Goal: Navigation & Orientation: Find specific page/section

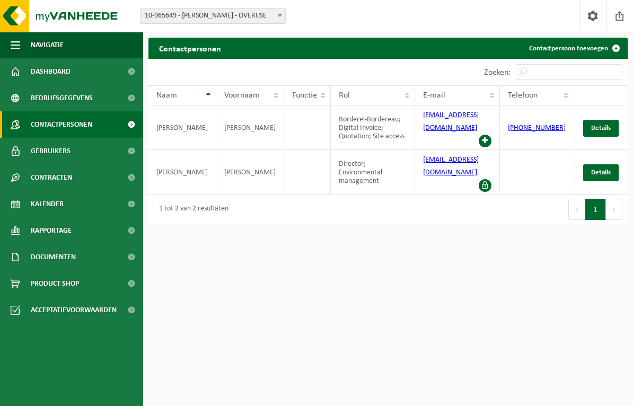
click at [46, 148] on span "Gebruikers" at bounding box center [51, 151] width 40 height 27
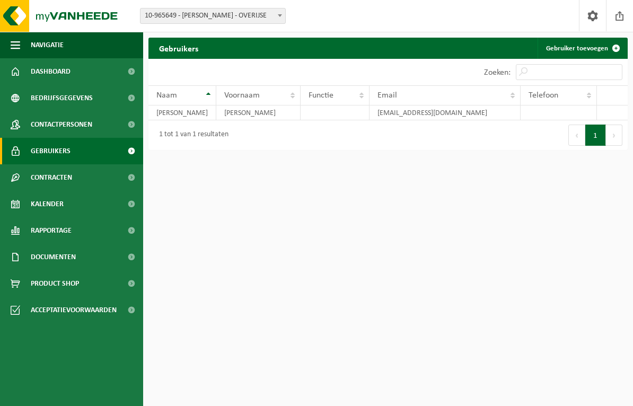
click at [52, 180] on span "Contracten" at bounding box center [51, 177] width 41 height 27
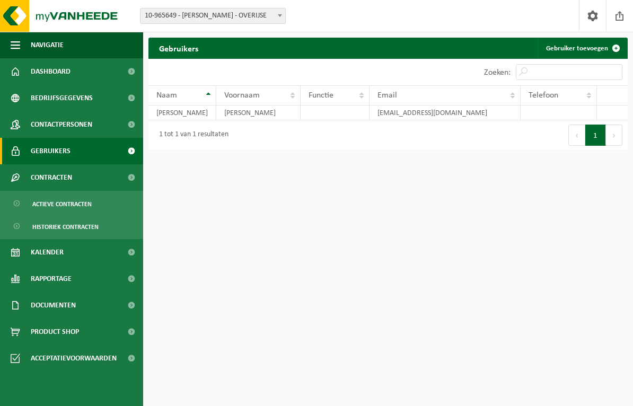
click at [54, 303] on span "Documenten" at bounding box center [53, 305] width 45 height 27
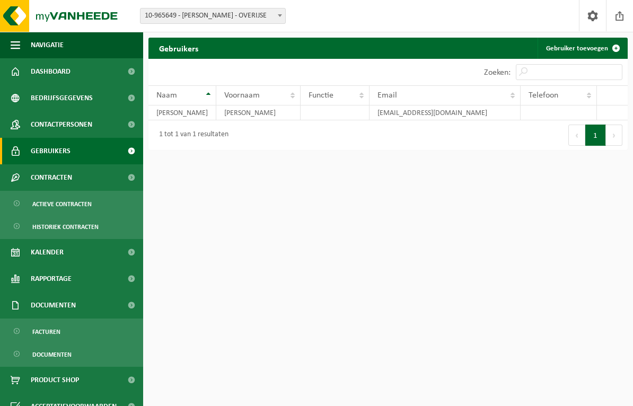
click at [45, 328] on span "Facturen" at bounding box center [46, 332] width 28 height 20
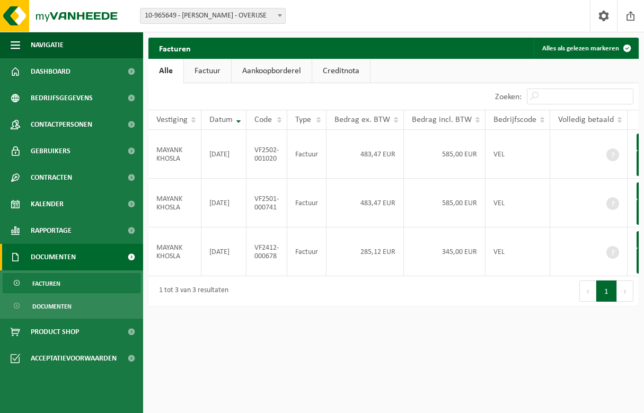
click at [632, 302] on button "Volgende" at bounding box center [625, 291] width 16 height 21
click at [595, 302] on button "Vorige" at bounding box center [588, 291] width 17 height 21
click at [36, 223] on span "Rapportage" at bounding box center [51, 230] width 41 height 27
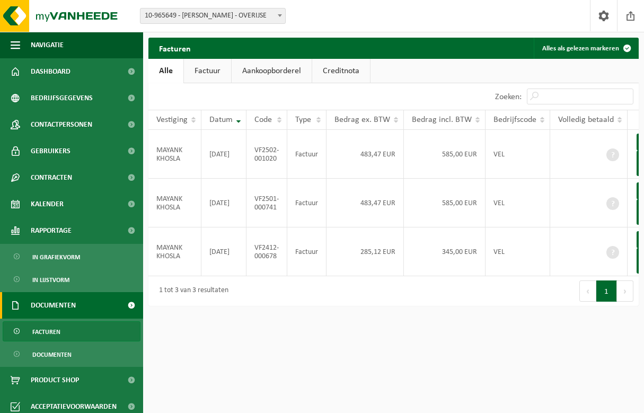
click at [42, 253] on span "In grafiekvorm" at bounding box center [56, 257] width 48 height 20
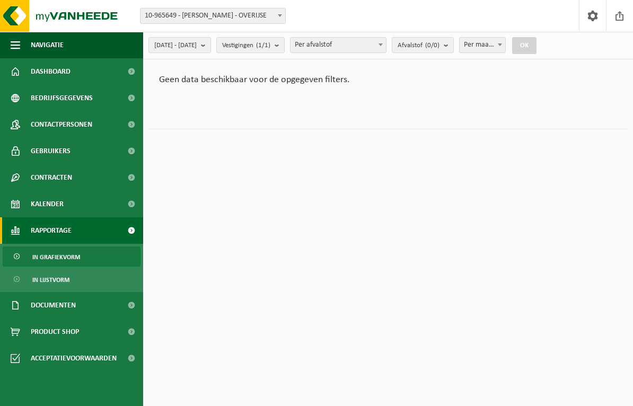
click at [43, 278] on span "In lijstvorm" at bounding box center [50, 280] width 37 height 20
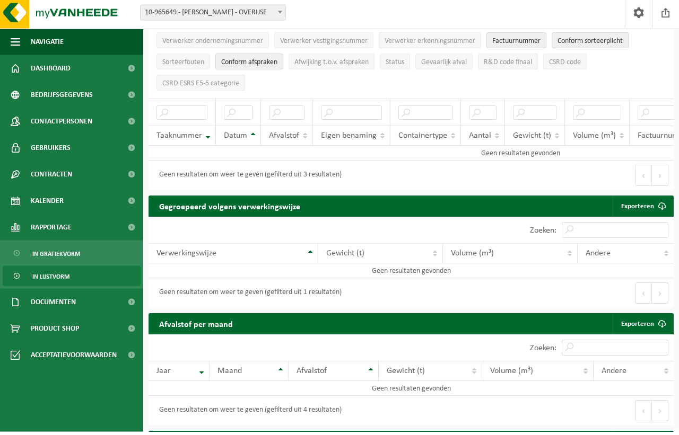
scroll to position [93, 0]
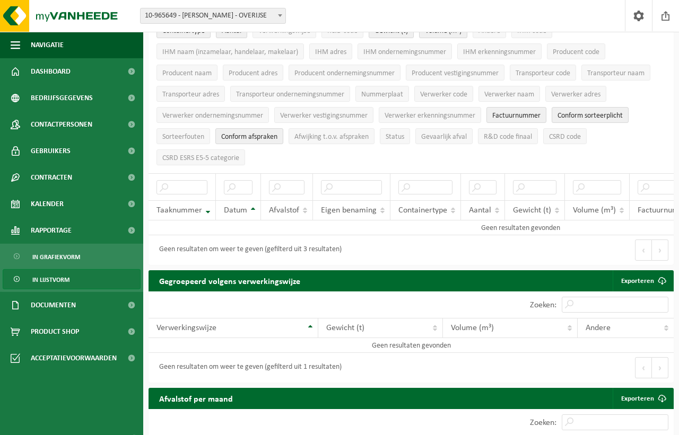
click at [29, 146] on link "Gebruikers" at bounding box center [71, 151] width 143 height 27
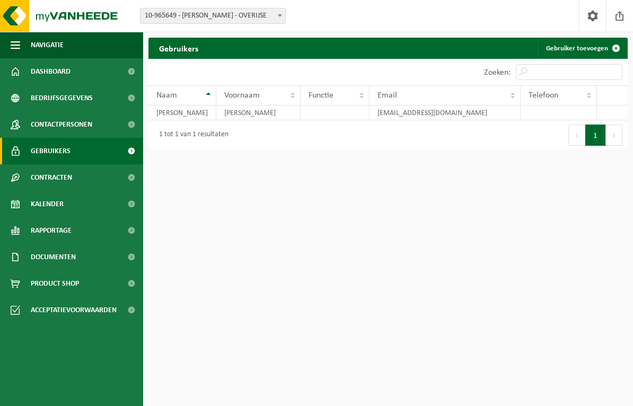
click at [57, 125] on span "Contactpersonen" at bounding box center [62, 124] width 62 height 27
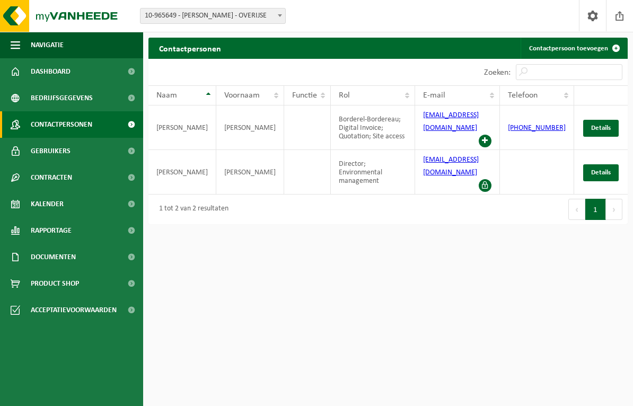
click at [56, 99] on span "Bedrijfsgegevens" at bounding box center [62, 98] width 62 height 27
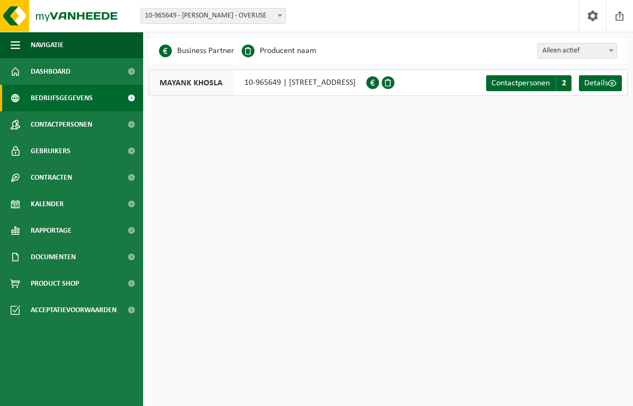
click at [47, 67] on span "Dashboard" at bounding box center [51, 71] width 40 height 27
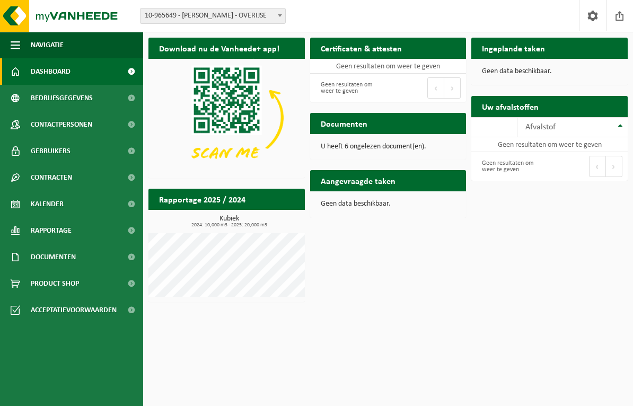
click at [197, 225] on span "2024: 10,000 m3 - 2025: 20,000 m3" at bounding box center [229, 225] width 151 height 5
click at [191, 198] on h2 "Rapportage 2025 / 2024" at bounding box center [203, 199] width 108 height 21
click at [389, 145] on p "U heeft 6 ongelezen document(en)." at bounding box center [388, 146] width 135 height 7
click at [423, 149] on p "U heeft 6 ongelezen document(en)." at bounding box center [388, 146] width 135 height 7
click at [41, 257] on span "Documenten" at bounding box center [53, 257] width 45 height 27
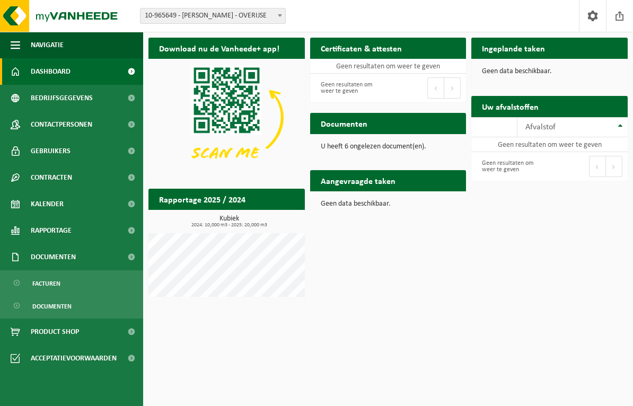
click at [38, 287] on span "Facturen" at bounding box center [46, 284] width 28 height 20
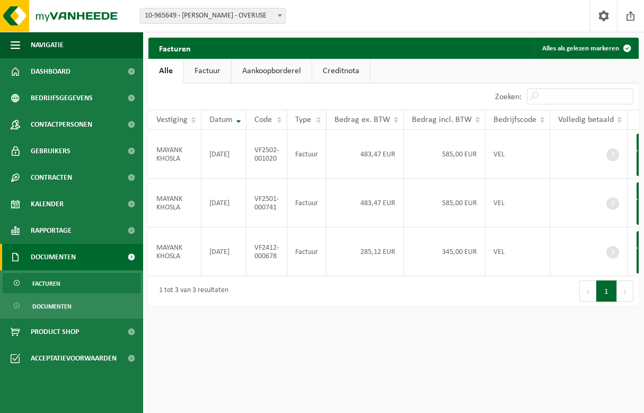
click at [49, 309] on span "Documenten" at bounding box center [51, 307] width 39 height 20
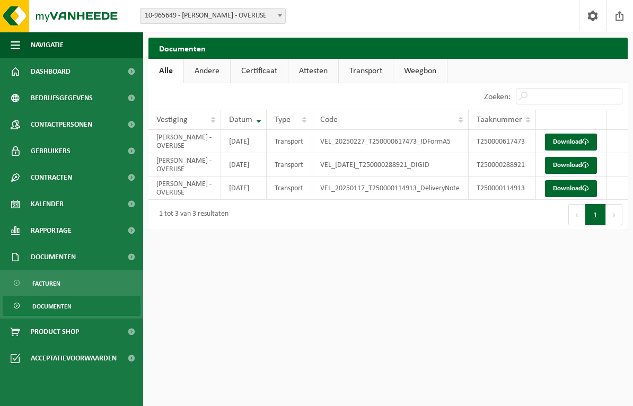
click at [202, 68] on link "Andere" at bounding box center [207, 71] width 46 height 24
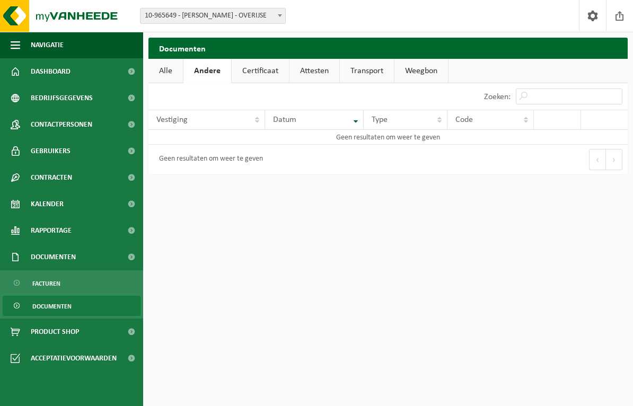
click at [263, 71] on link "Certificaat" at bounding box center [260, 71] width 57 height 24
click at [309, 59] on link "Attesten" at bounding box center [314, 71] width 50 height 24
click at [363, 73] on link "Transport" at bounding box center [368, 71] width 54 height 24
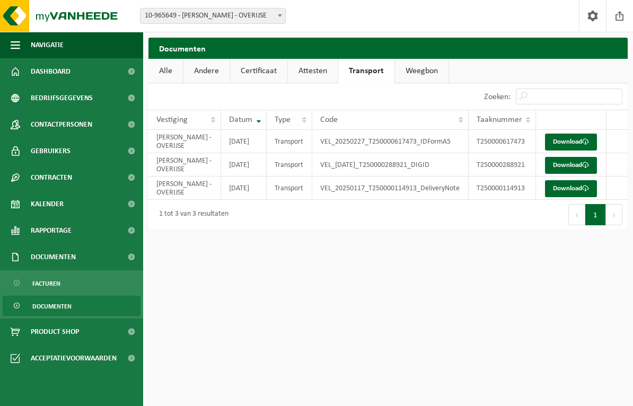
click at [160, 68] on link "Alle" at bounding box center [166, 71] width 34 height 24
click at [44, 80] on span "Dashboard" at bounding box center [51, 71] width 40 height 27
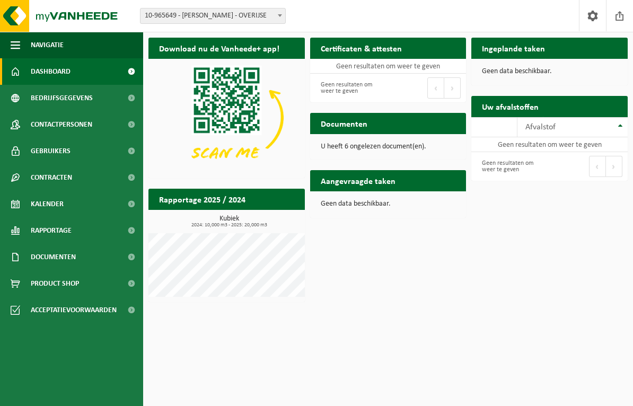
click at [194, 23] on span "10-965649 - [PERSON_NAME] - OVERIJSE" at bounding box center [213, 16] width 146 height 16
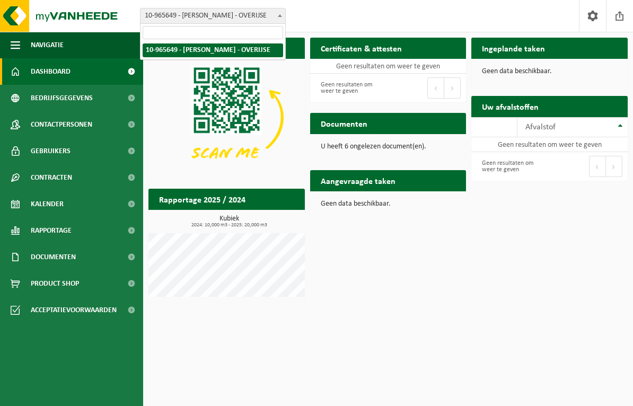
click at [162, 18] on span "10-965649 - [PERSON_NAME] - OVERIJSE" at bounding box center [213, 15] width 145 height 15
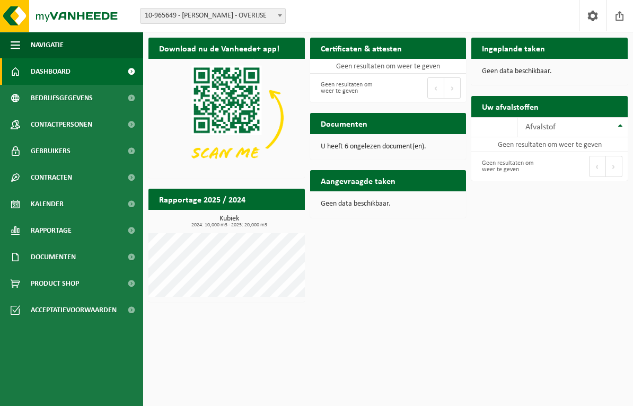
click at [591, 38] on div "Ingeplande taken Bekijk uw kalender" at bounding box center [550, 48] width 156 height 21
